Goal: Book appointment/travel/reservation

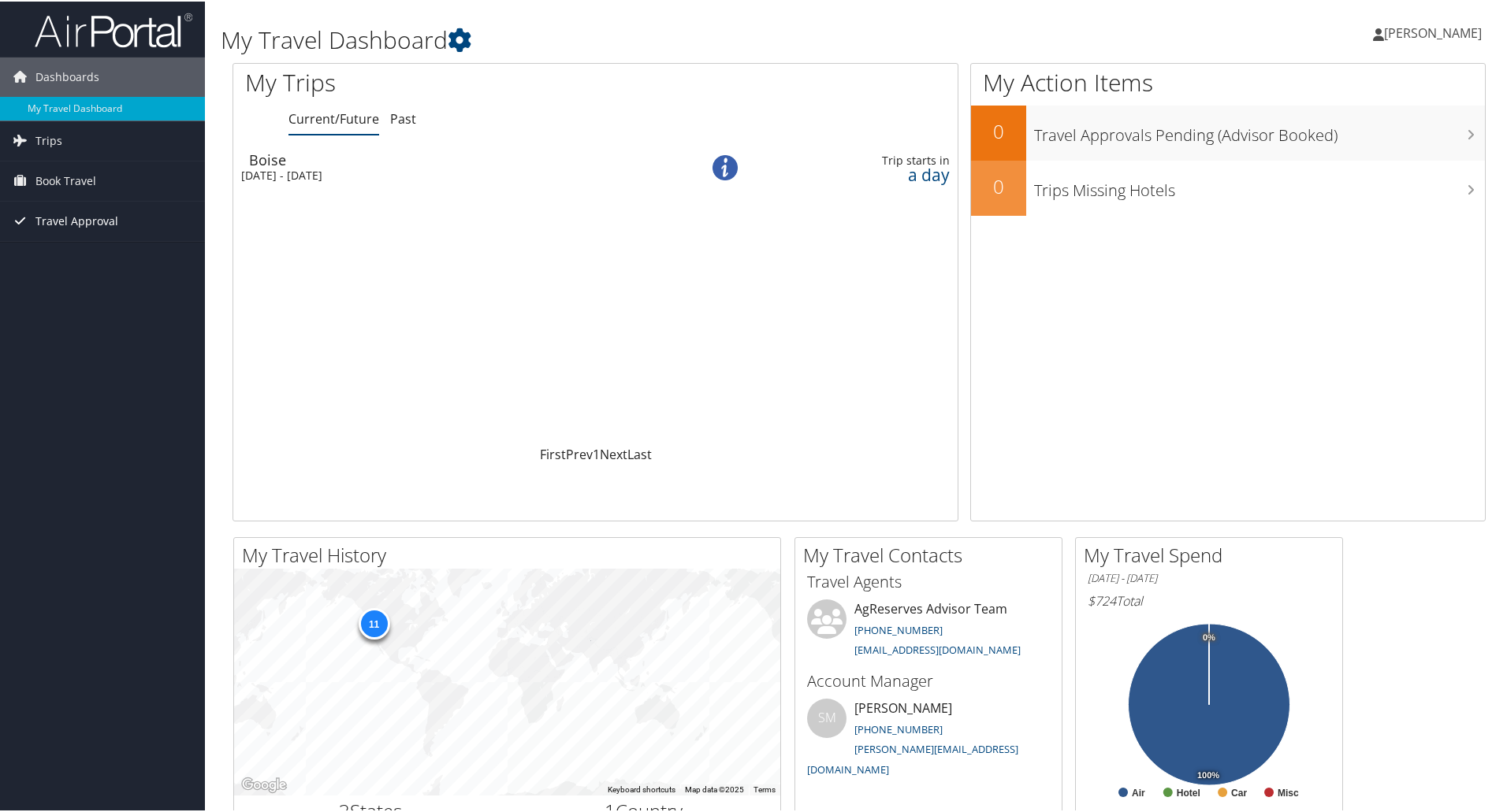
click at [63, 220] on span "Travel Approval" at bounding box center [76, 219] width 83 height 40
click at [55, 178] on span "Book Travel" at bounding box center [65, 180] width 61 height 40
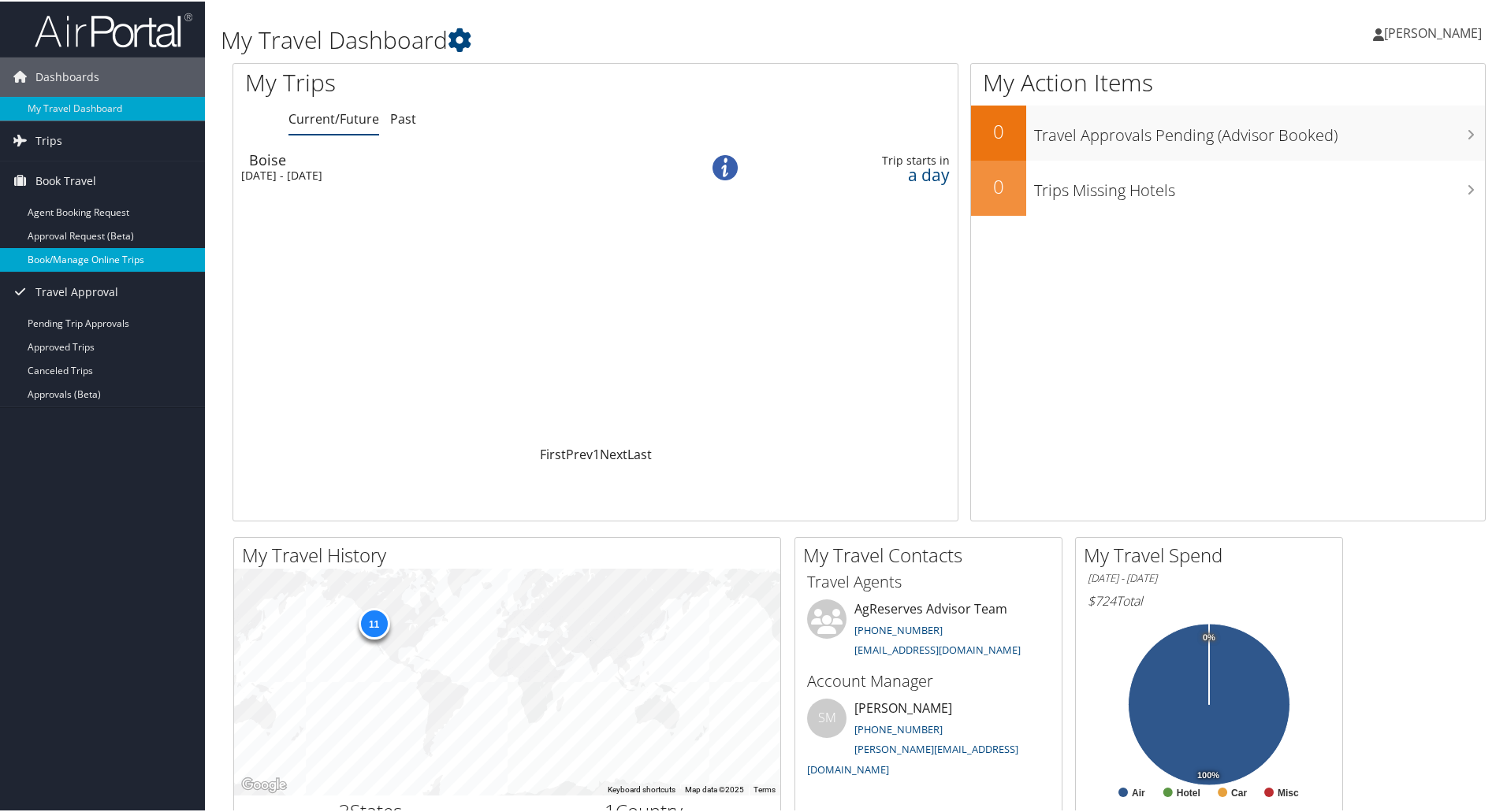
click at [76, 260] on link "Book/Manage Online Trips" at bounding box center [102, 259] width 204 height 24
